Goal: Use online tool/utility: Utilize a website feature to perform a specific function

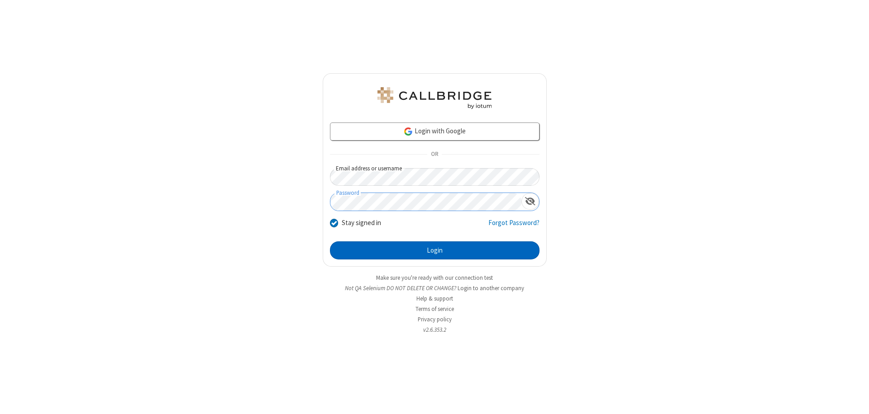
click at [434, 251] on button "Login" at bounding box center [435, 251] width 210 height 18
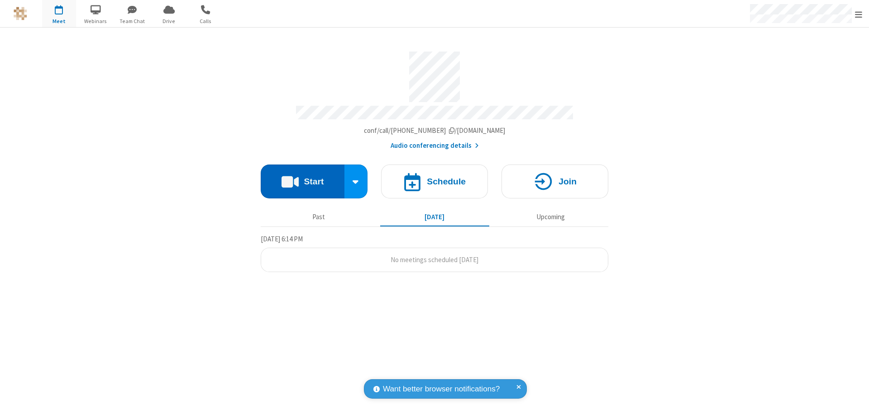
click at [302, 177] on button "Start" at bounding box center [303, 182] width 84 height 34
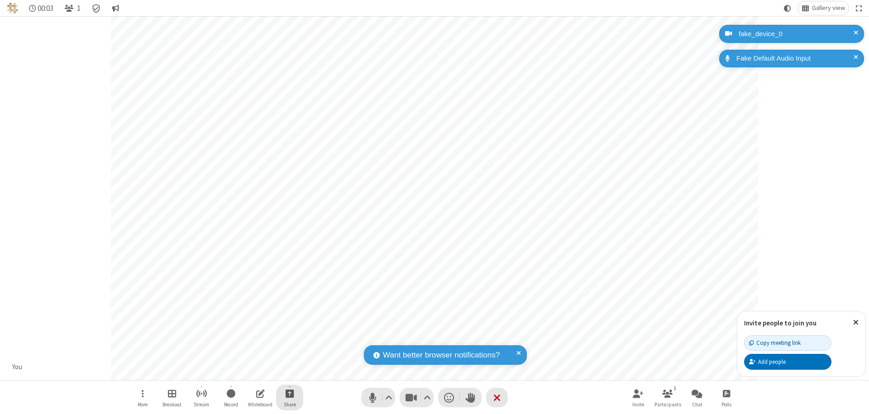
click at [290, 394] on span "Start sharing" at bounding box center [290, 393] width 9 height 11
click at [253, 356] on span "Present files & media" at bounding box center [253, 356] width 10 height 8
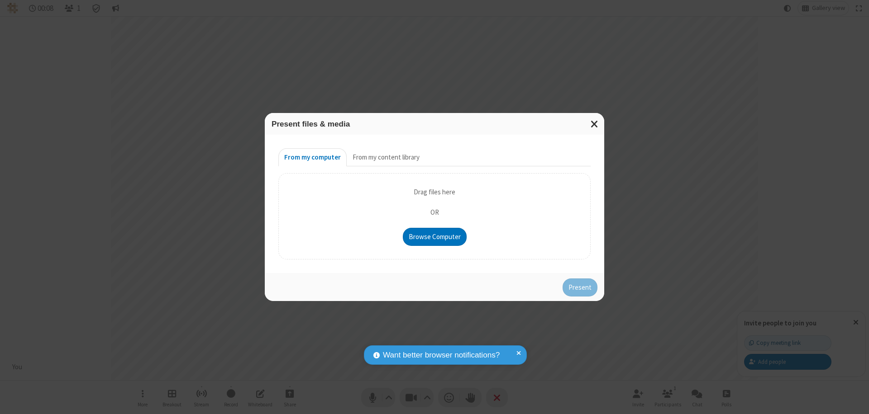
click at [385, 157] on button "From my content library" at bounding box center [386, 157] width 79 height 18
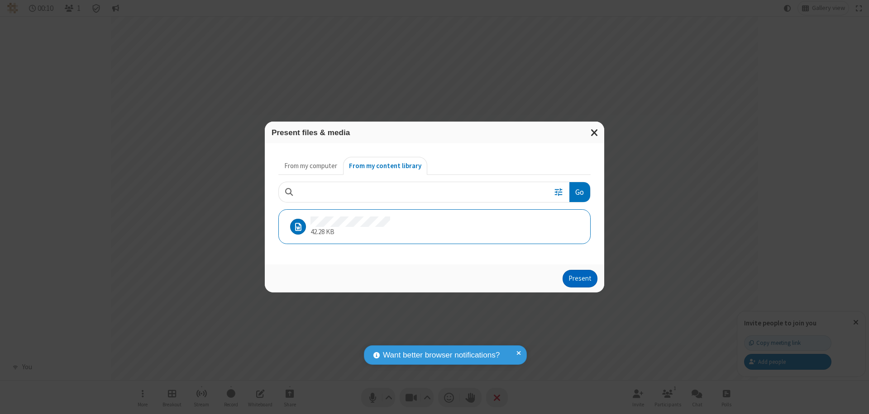
click at [581, 279] on button "Present" at bounding box center [579, 279] width 35 height 18
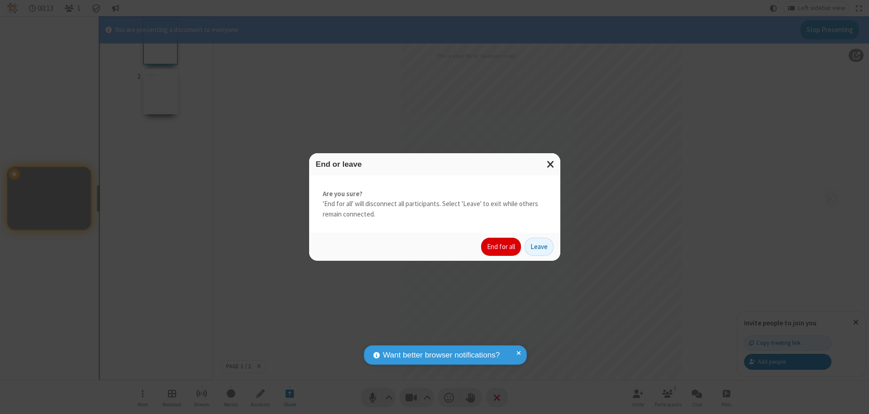
click at [501, 247] on button "End for all" at bounding box center [501, 247] width 40 height 18
